Goal: Task Accomplishment & Management: Manage account settings

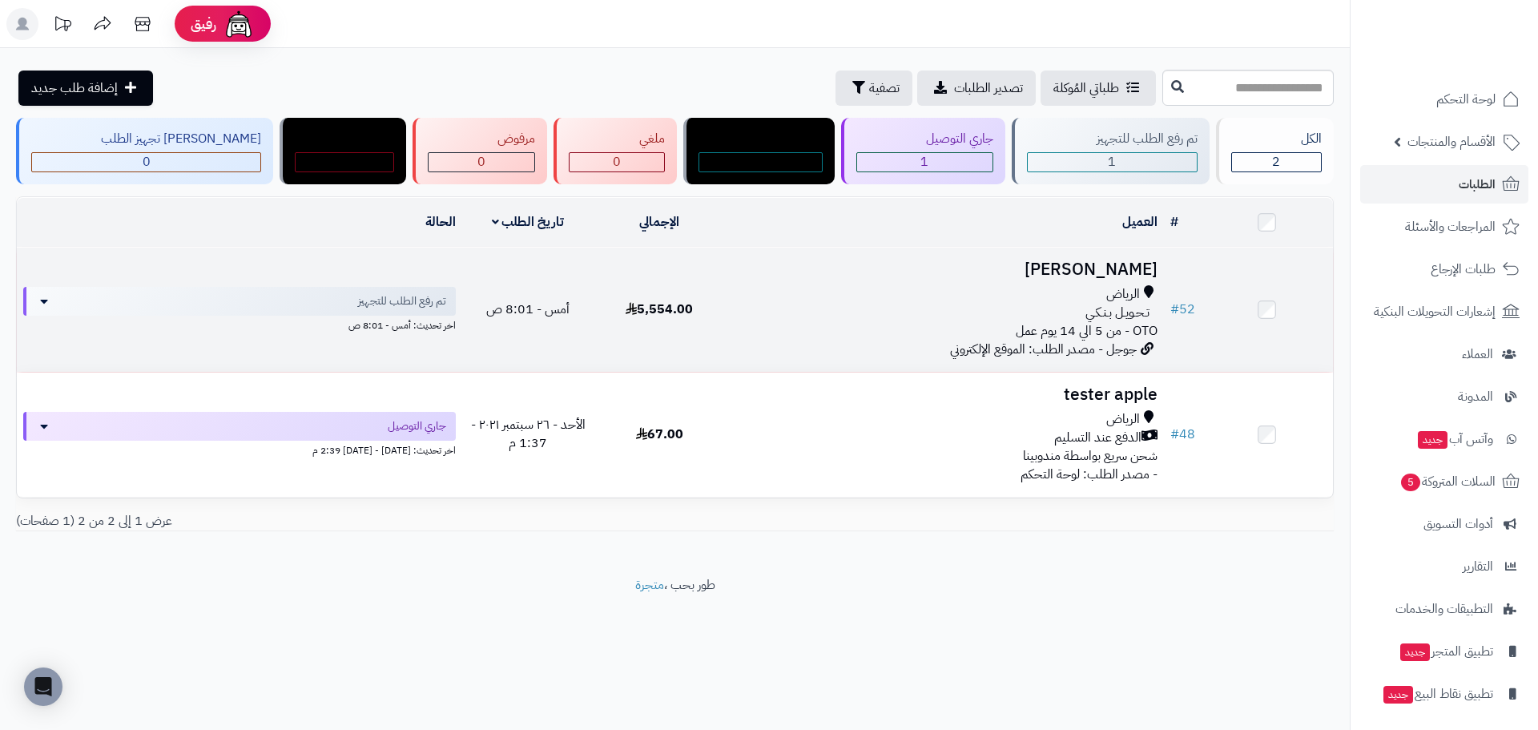
click at [931, 317] on div "تـحـويـل بـنـكـي" at bounding box center [944, 313] width 425 height 18
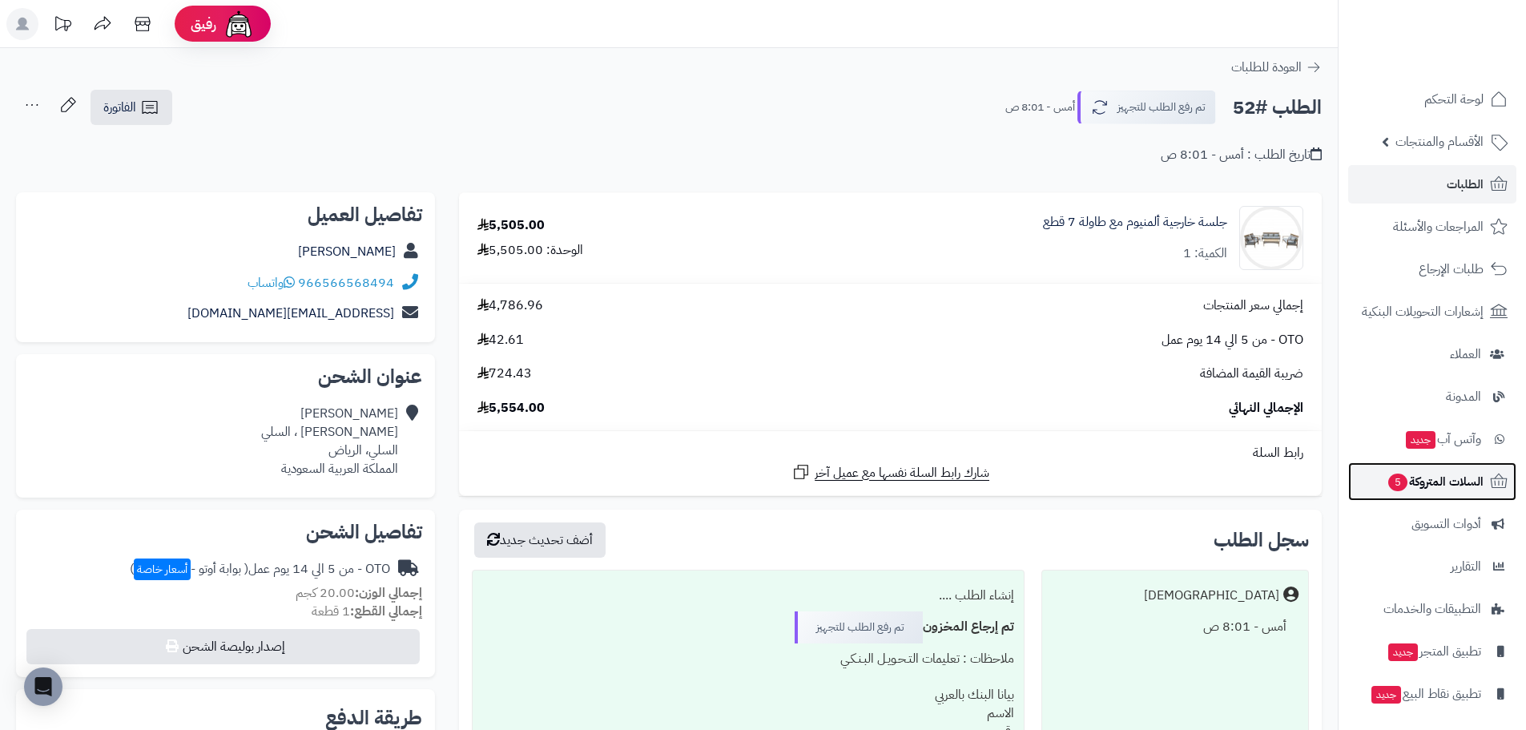
click at [1435, 477] on span "السلات المتروكة 5" at bounding box center [1434, 481] width 97 height 22
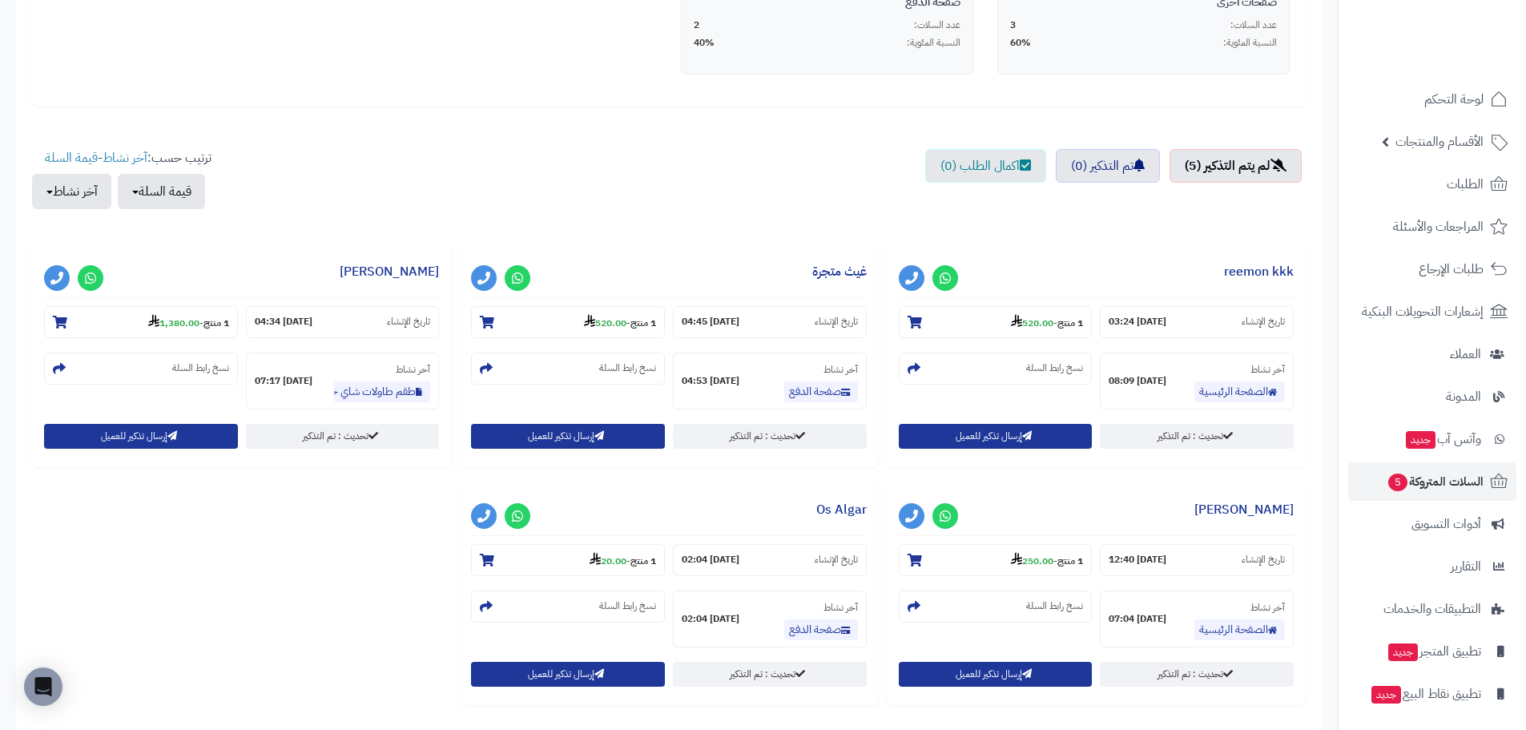
scroll to position [481, 0]
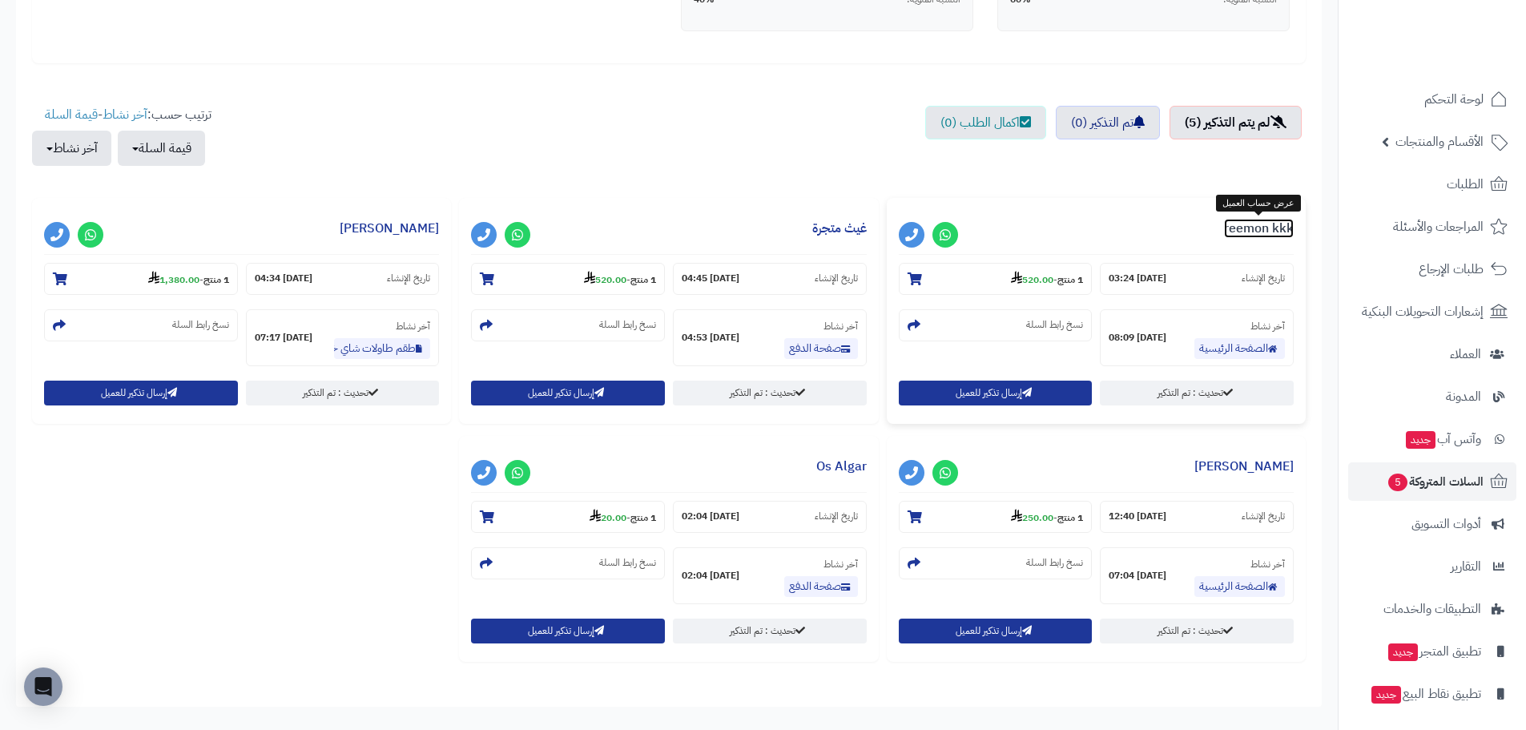
click at [1253, 226] on link "reemon kkk" at bounding box center [1259, 228] width 70 height 19
click at [1490, 186] on icon at bounding box center [1498, 184] width 19 height 19
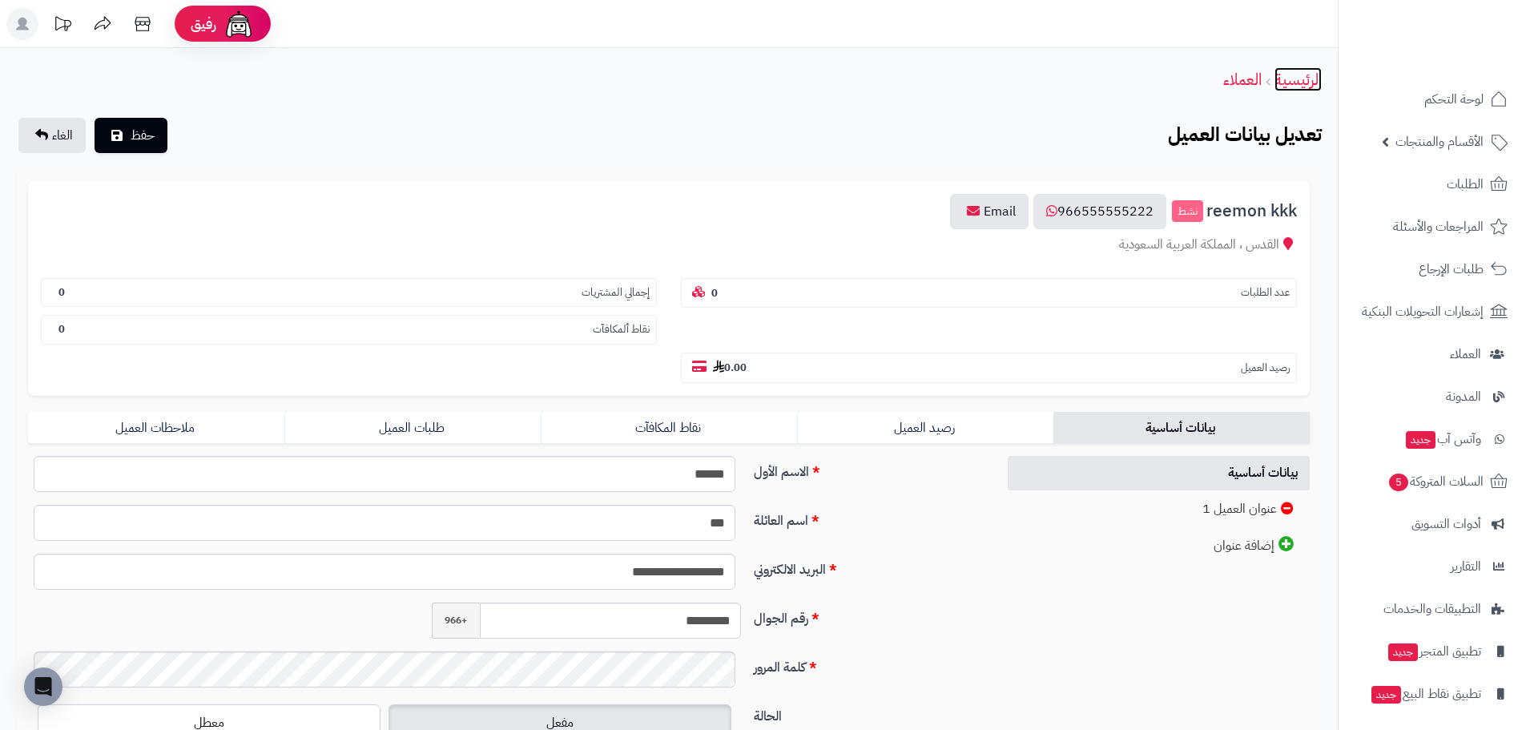
click at [1300, 81] on link "الرئيسية" at bounding box center [1297, 79] width 47 height 24
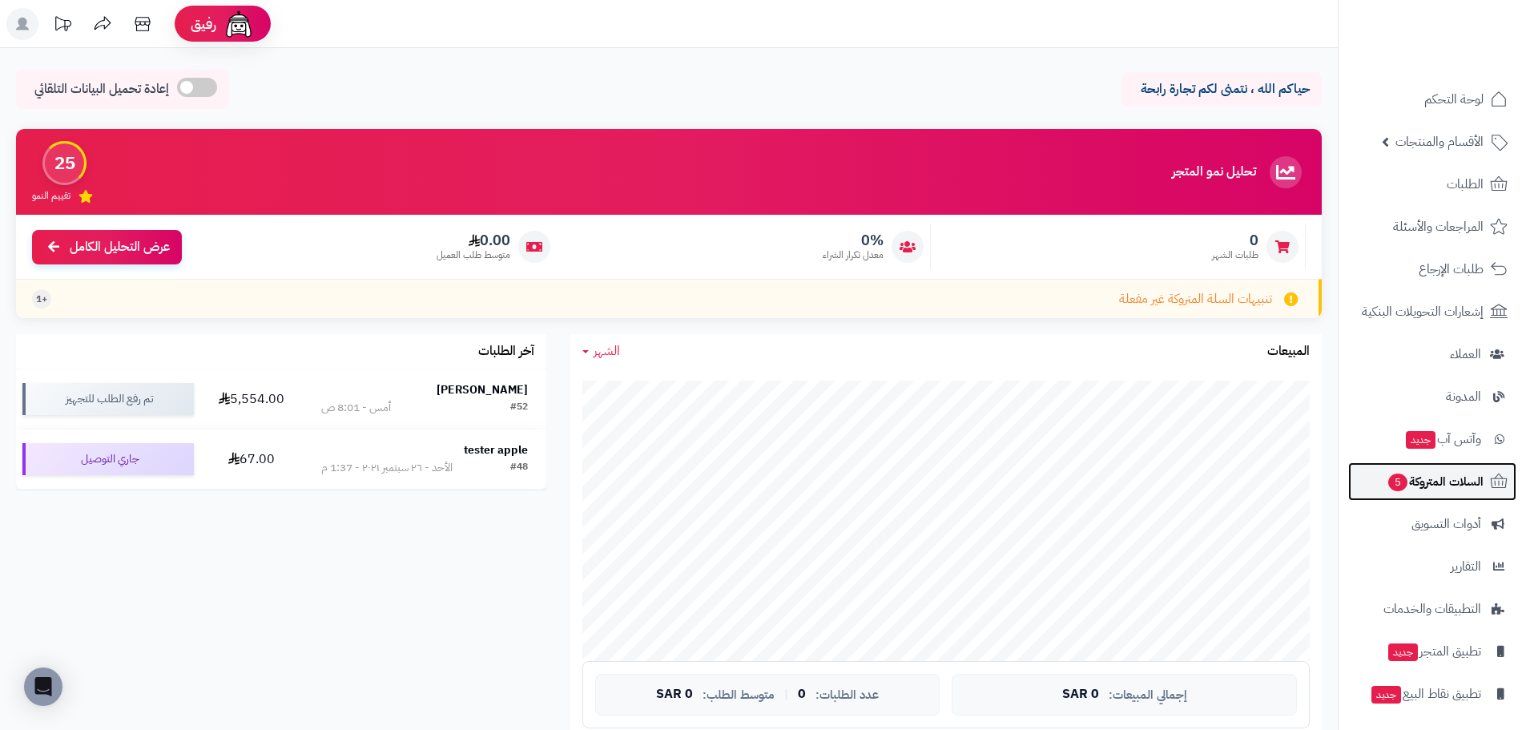
click at [1414, 491] on span "السلات المتروكة 5" at bounding box center [1434, 481] width 97 height 22
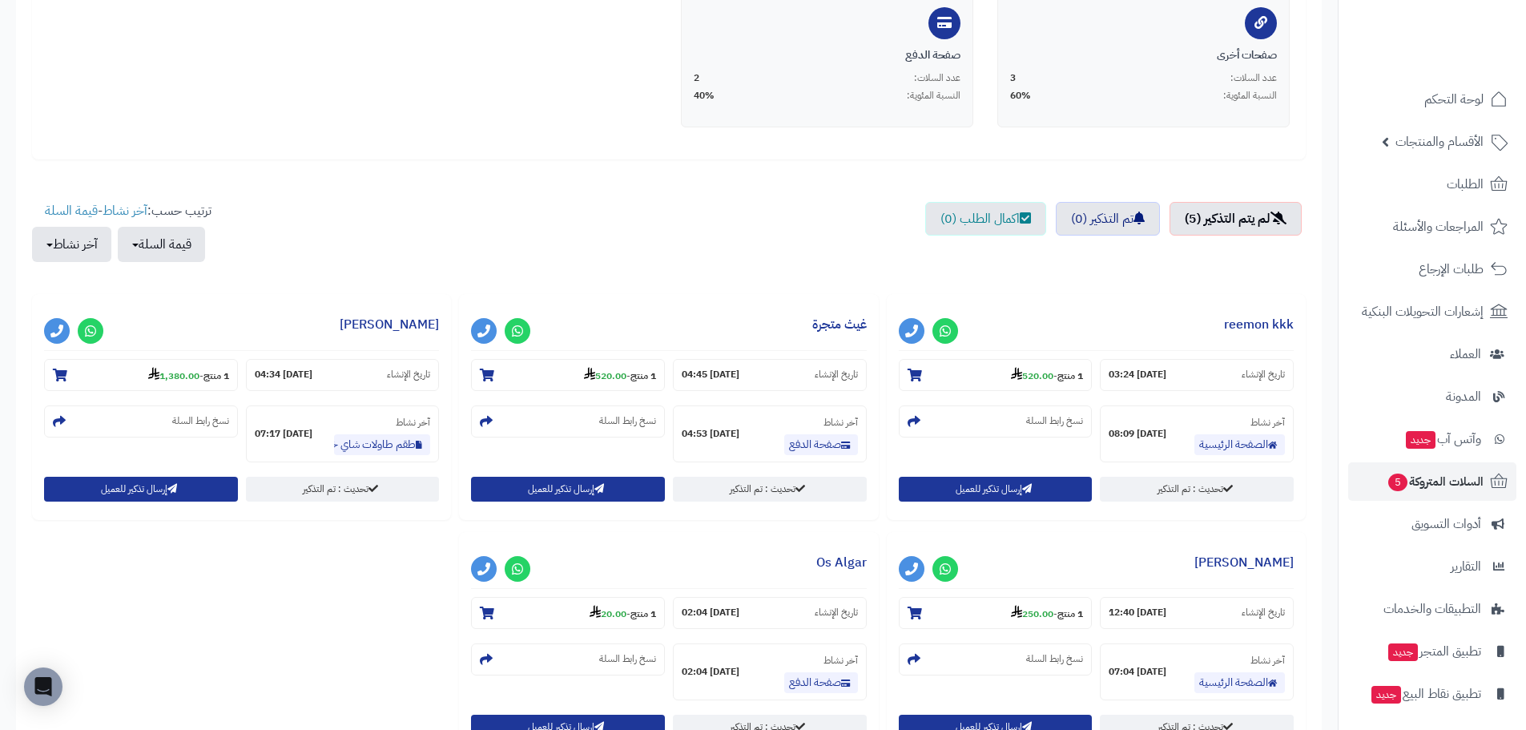
scroll to position [343, 0]
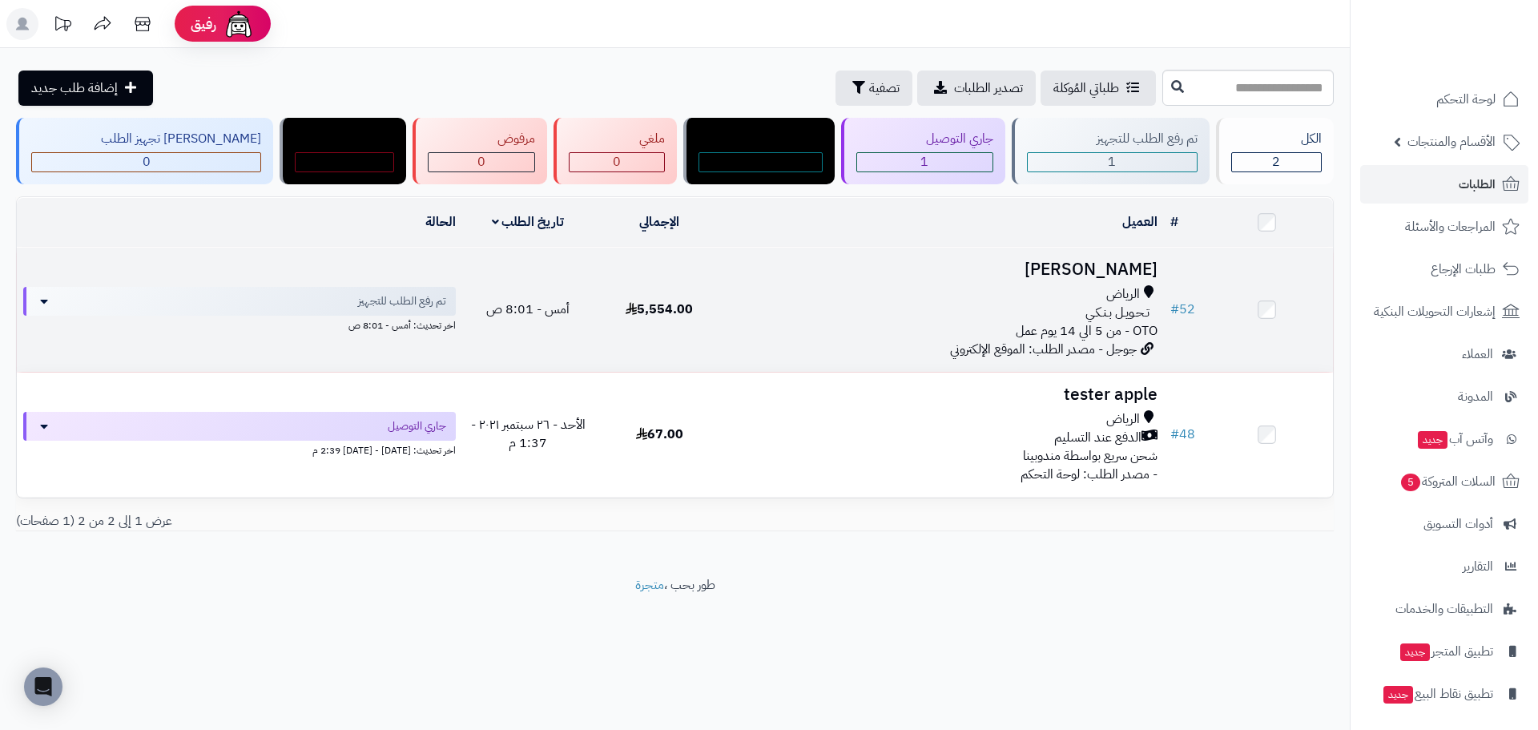
click at [928, 311] on div "تـحـويـل بـنـكـي" at bounding box center [944, 313] width 425 height 18
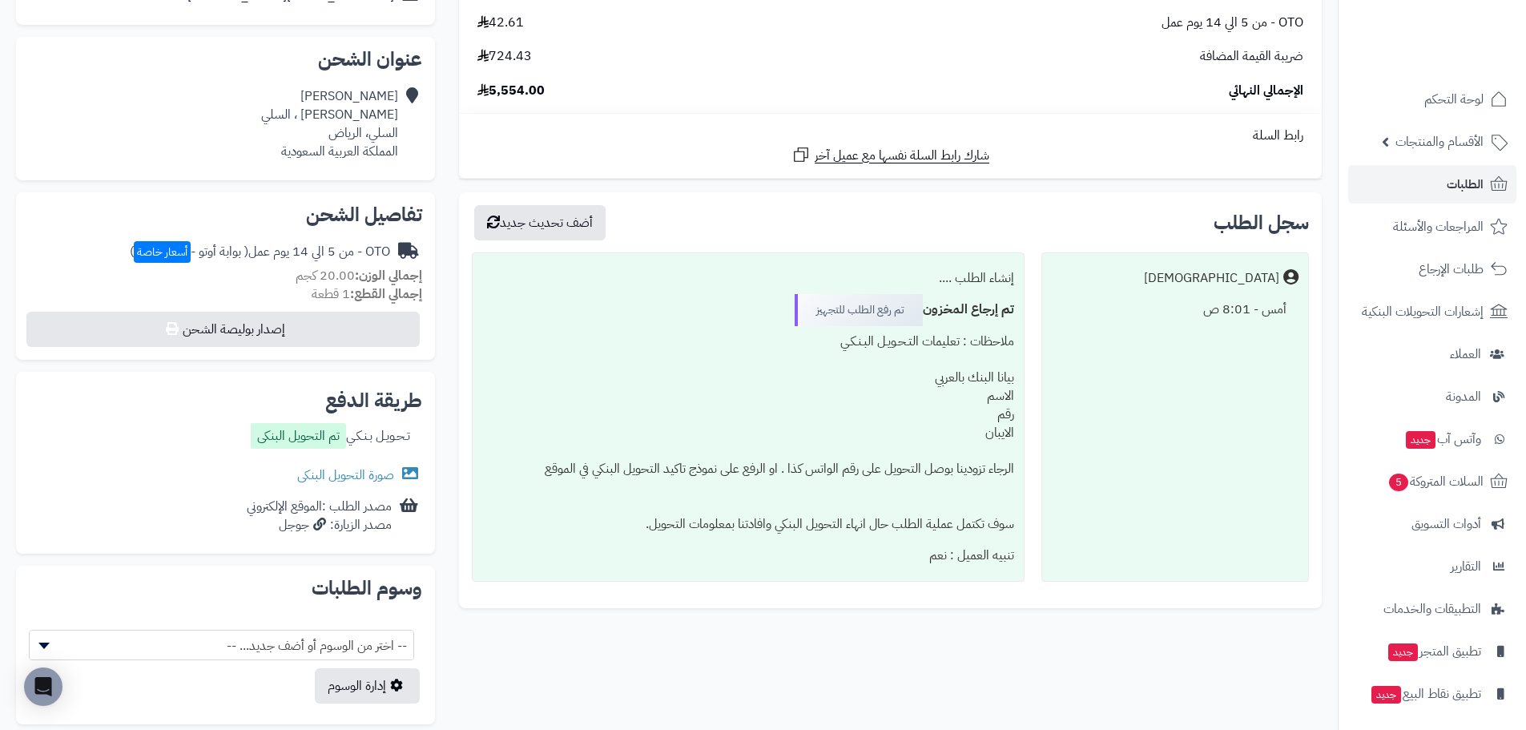
scroll to position [320, 0]
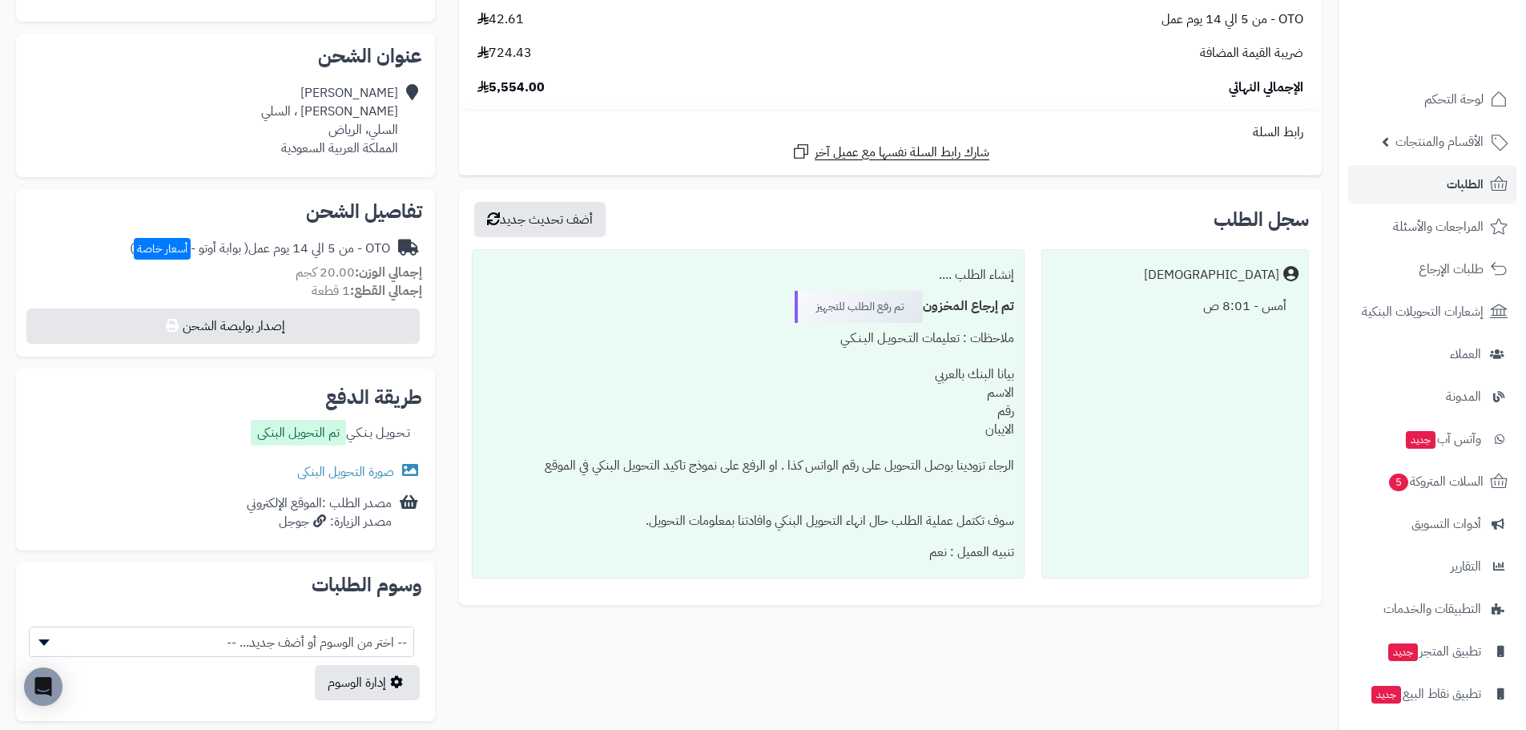
click at [257, 288] on div "إجمالي القطع: 1 قطعة" at bounding box center [225, 291] width 393 height 18
click at [348, 292] on small "إجمالي القطع: 1 قطعة" at bounding box center [367, 290] width 111 height 19
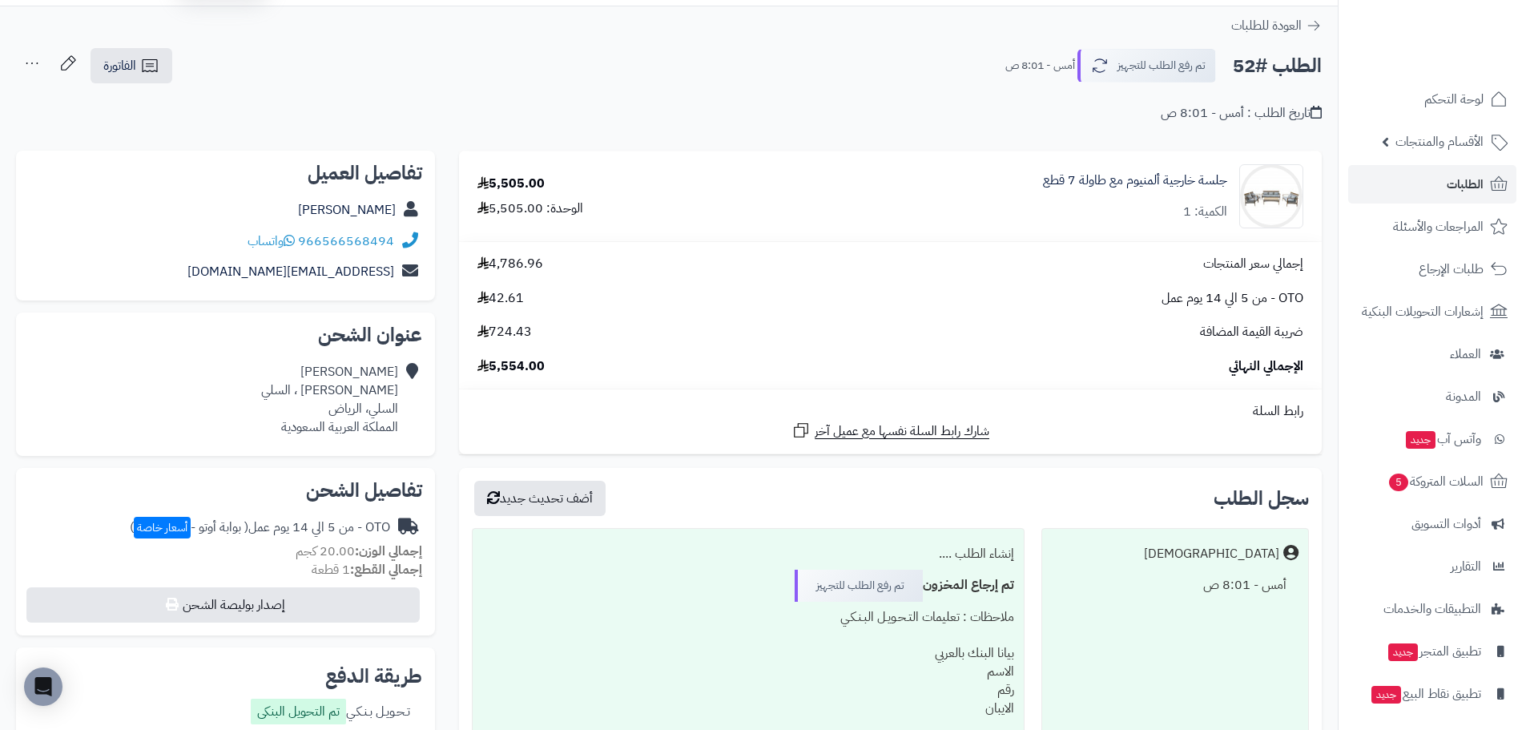
scroll to position [0, 0]
